Goal: Use online tool/utility: Use online tool/utility

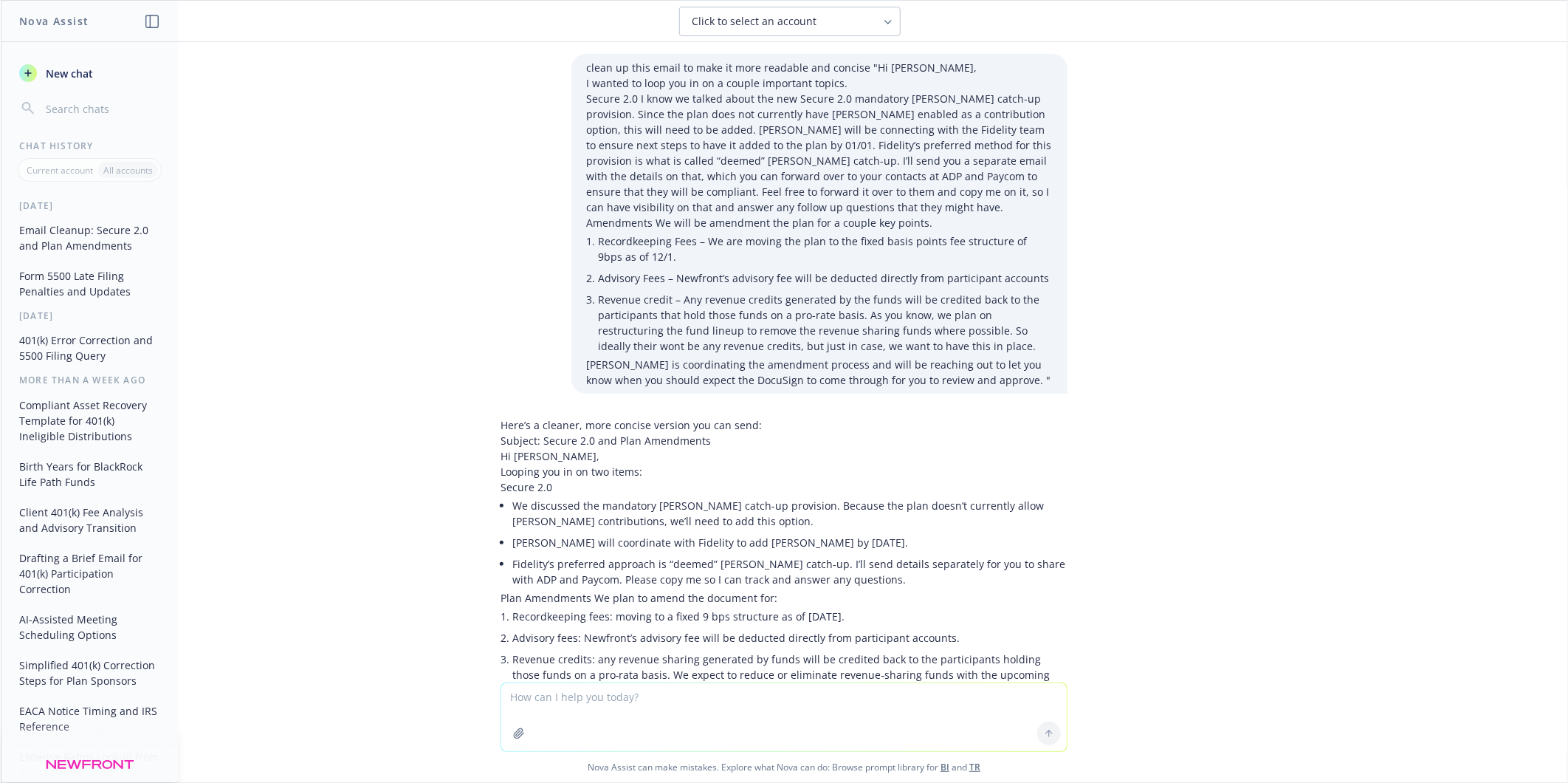
click at [609, 696] on textarea at bounding box center [784, 716] width 565 height 68
paste textarea "It was so nice to meet you both [DATE]! Attached is the deck I had mentioned we…"
type textarea "write me a good follow up email to a prospect where we had a great intro meetin…"
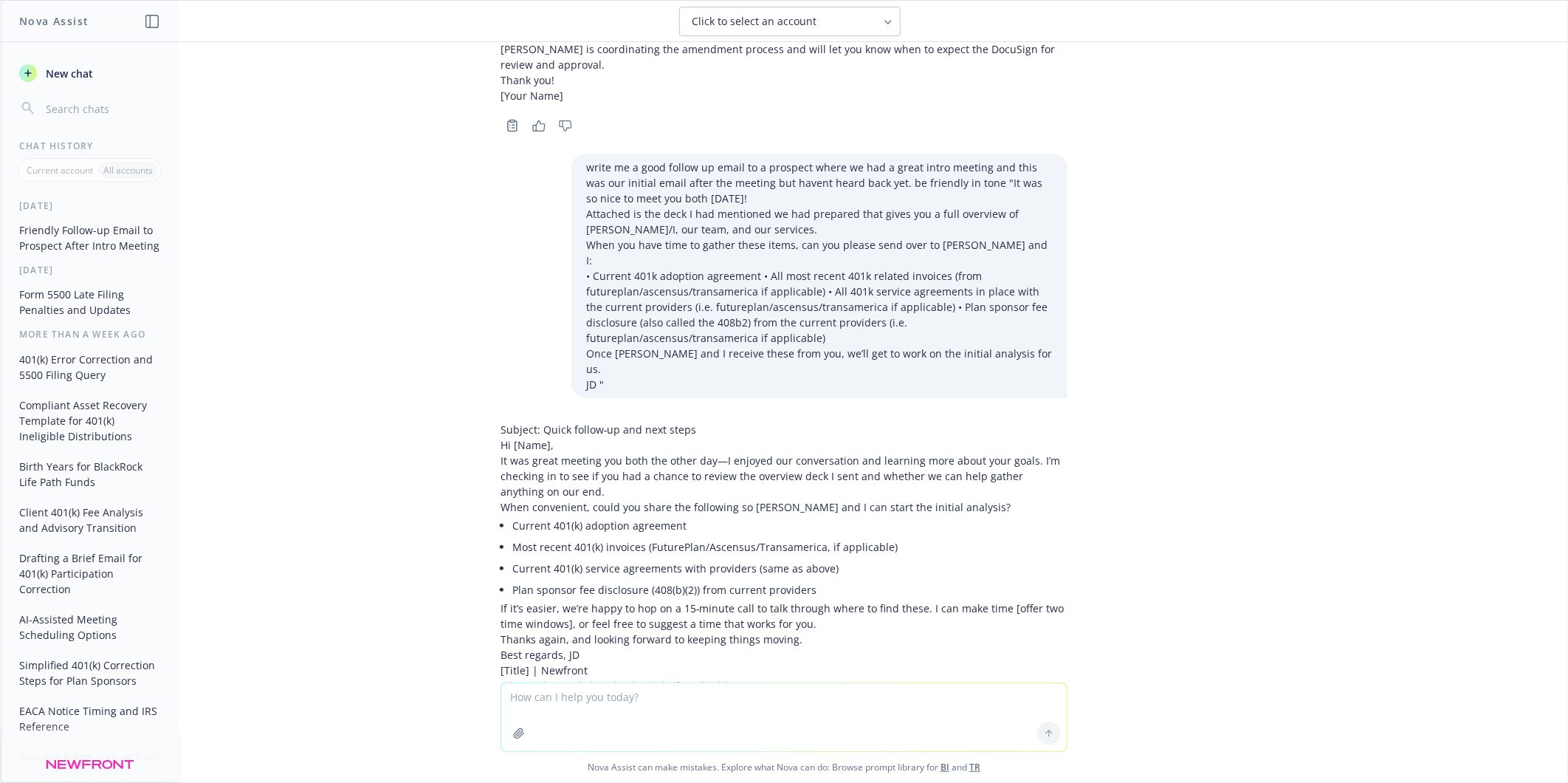
scroll to position [707, 0]
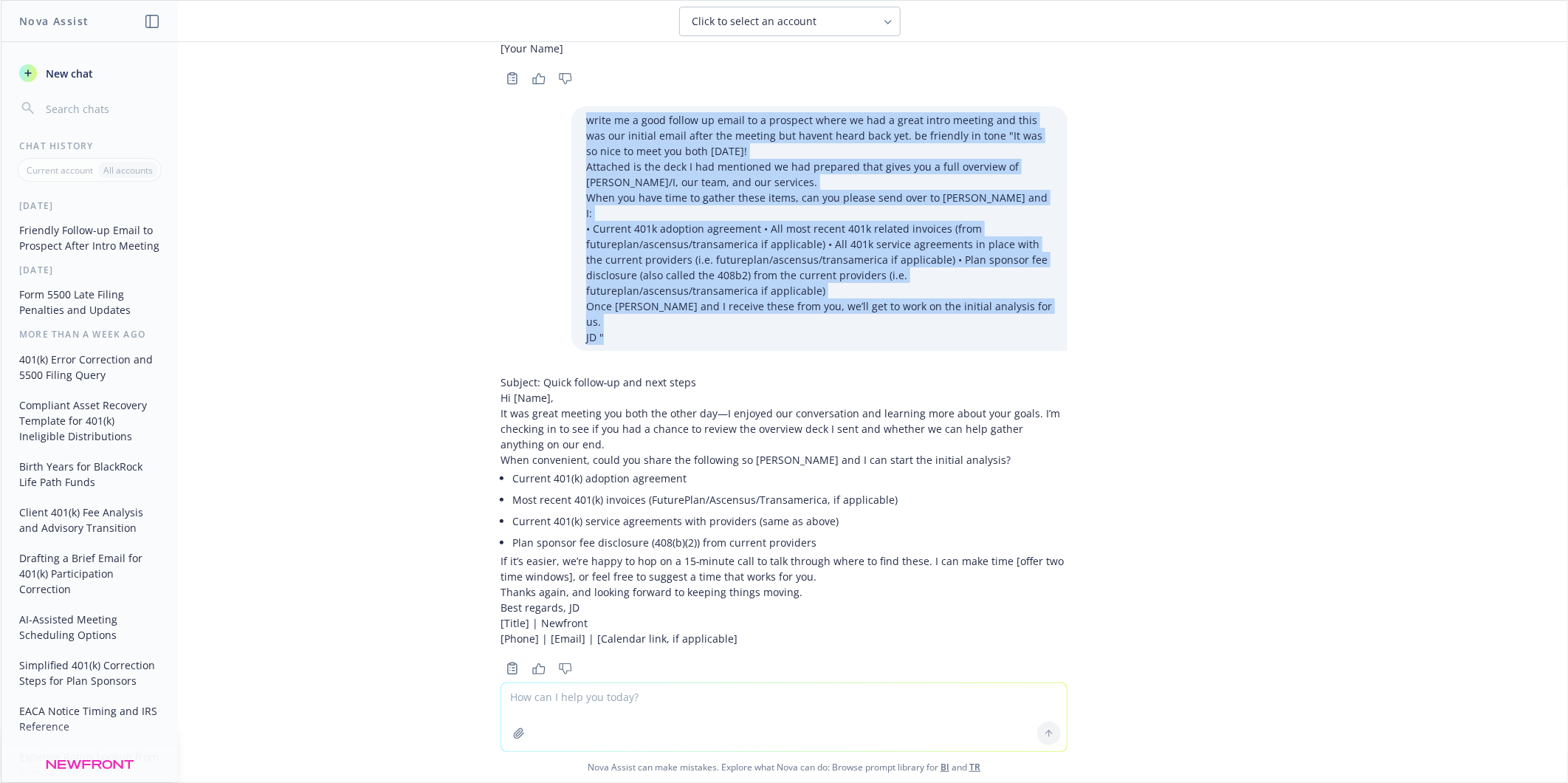
drag, startPoint x: 598, startPoint y: 306, endPoint x: 564, endPoint y: 118, distance: 191.0
click at [571, 118] on div "write me a good follow up email to a prospect where we had a great intro meetin…" at bounding box center [819, 228] width 496 height 244
copy div "write me a good follow up email to a prospect where we had a great intro meetin…"
